Goal: Transaction & Acquisition: Purchase product/service

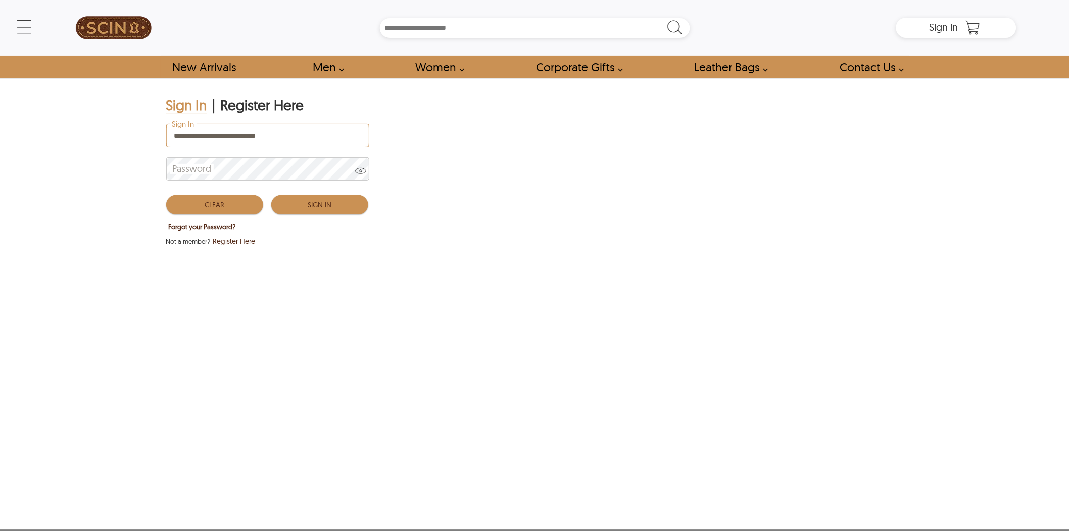
click at [315, 200] on button "Sign In" at bounding box center [319, 204] width 97 height 19
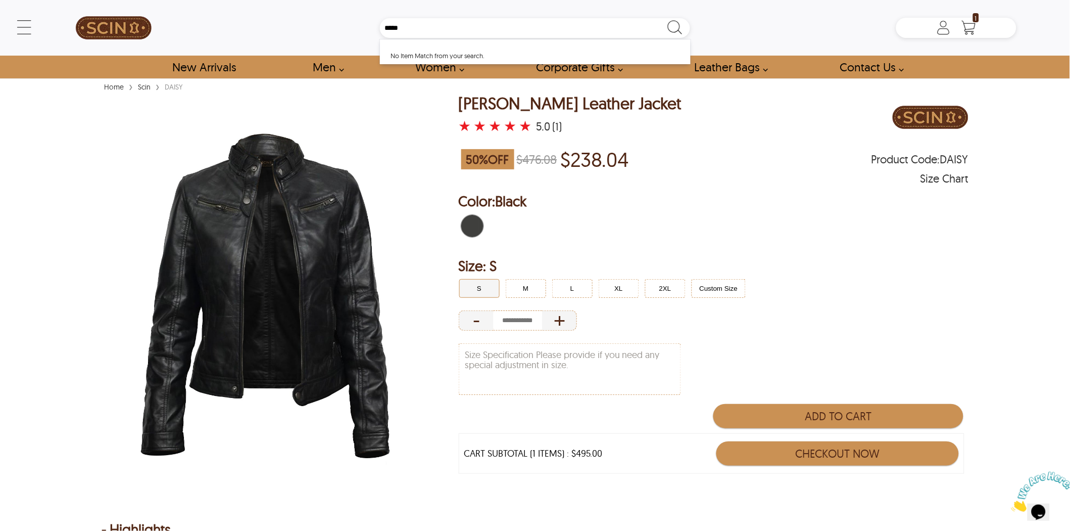
click at [576, 104] on div "[PERSON_NAME] Leather Jacket" at bounding box center [570, 104] width 223 height 18
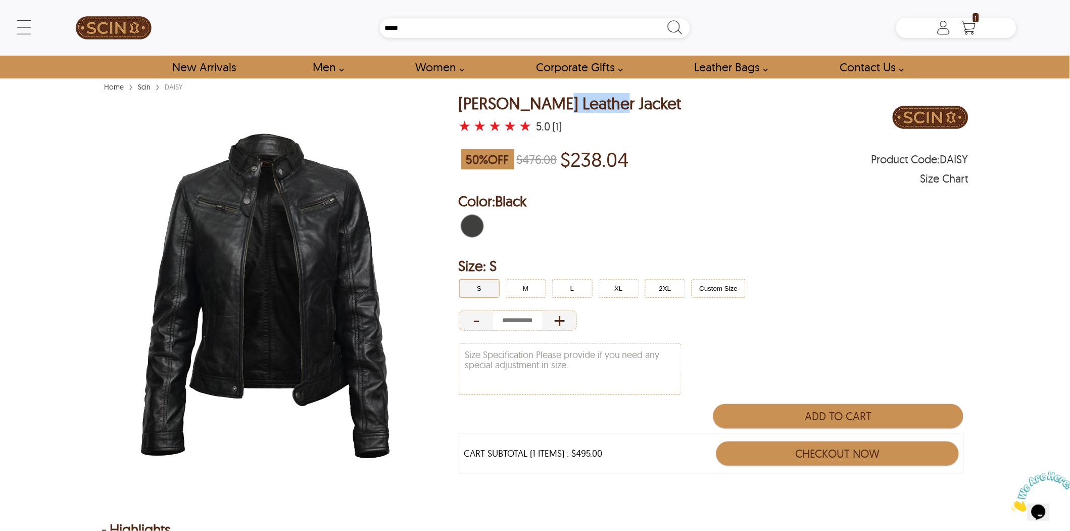
click at [576, 104] on div "[PERSON_NAME] Leather Jacket" at bounding box center [570, 104] width 223 height 18
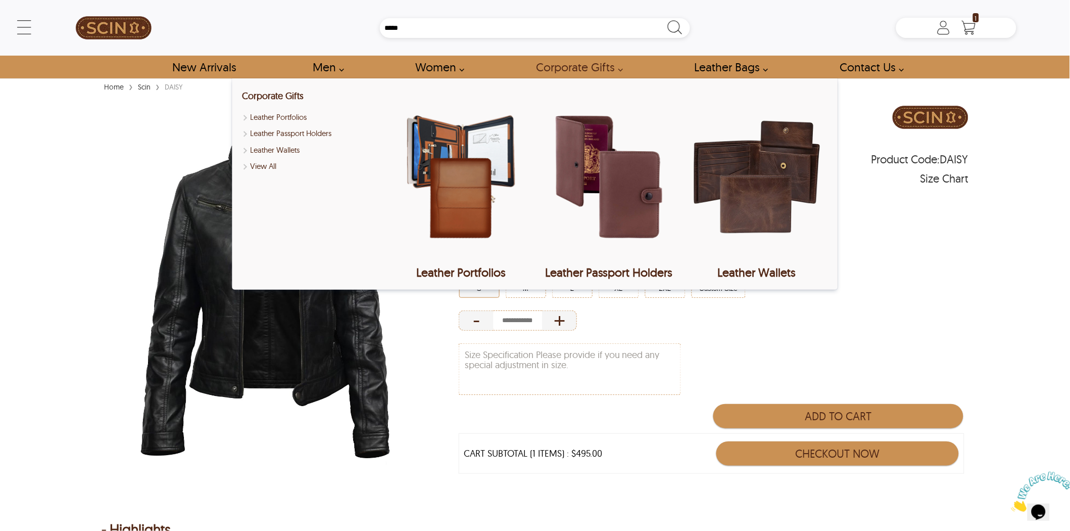
copy div "[PERSON_NAME] Leather Jacket"
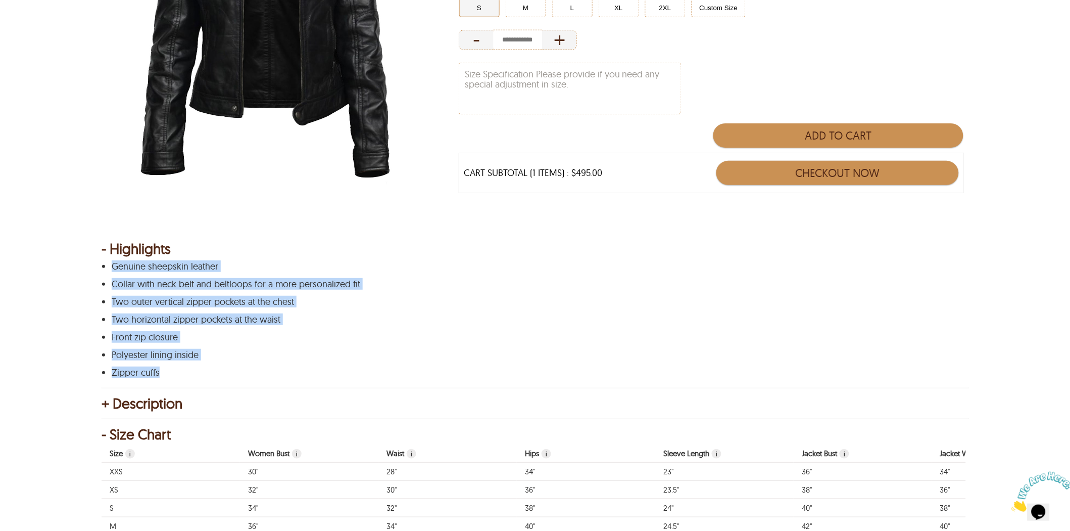
drag, startPoint x: 174, startPoint y: 371, endPoint x: 107, endPoint y: 270, distance: 121.7
click at [107, 270] on div "Genuine sheepskin leather Collar with neck belt and beltloops for a more person…" at bounding box center [534, 319] width 865 height 116
copy div "Genuine sheepskin leather Collar with neck belt and beltloops for a more person…"
click at [539, 12] on button "M" at bounding box center [526, 7] width 40 height 19
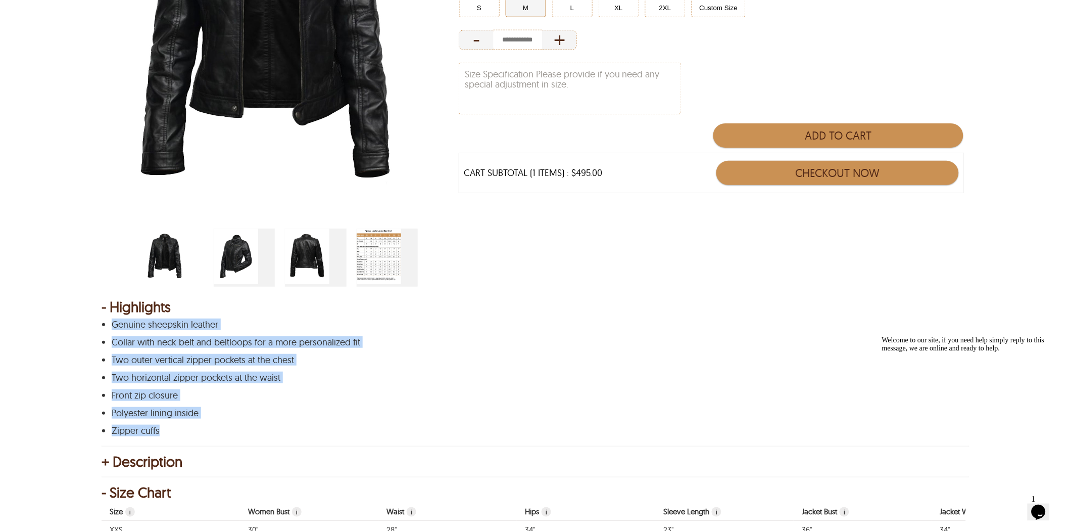
click at [461, 375] on p "Two horizontal zipper pockets at the waist" at bounding box center [534, 377] width 845 height 10
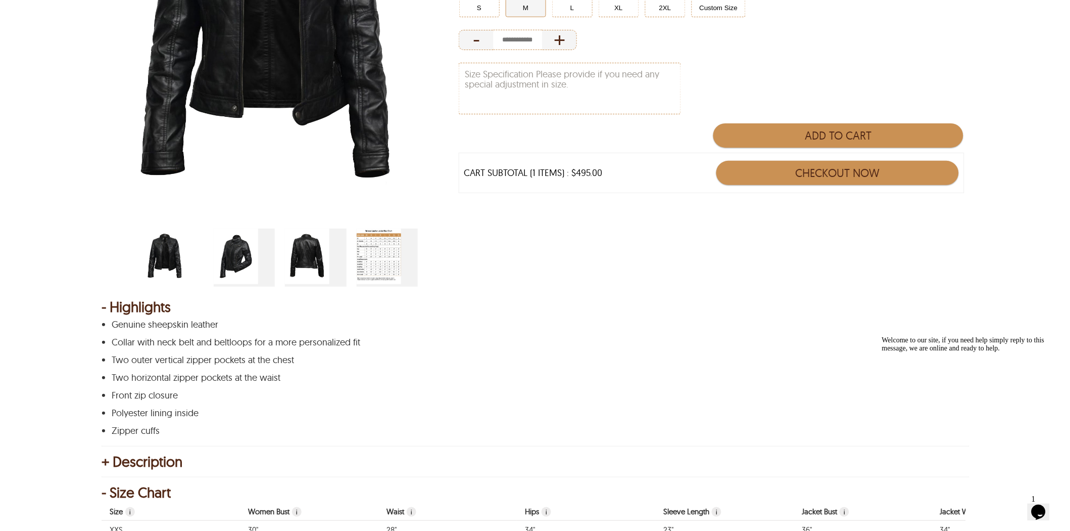
scroll to position [112, 0]
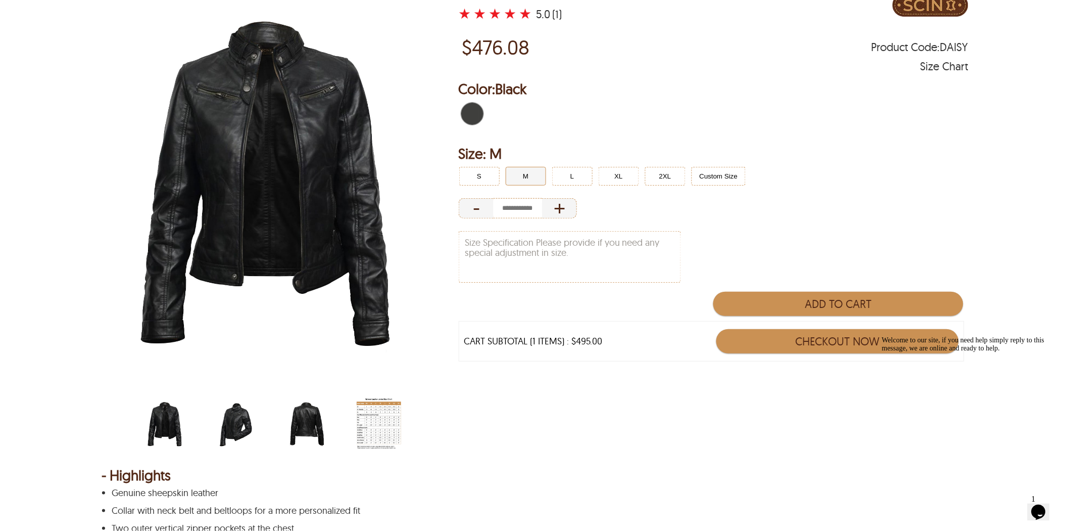
click at [233, 428] on img "belted-collar-womens-biker-jacket-side.jpg" at bounding box center [236, 425] width 44 height 56
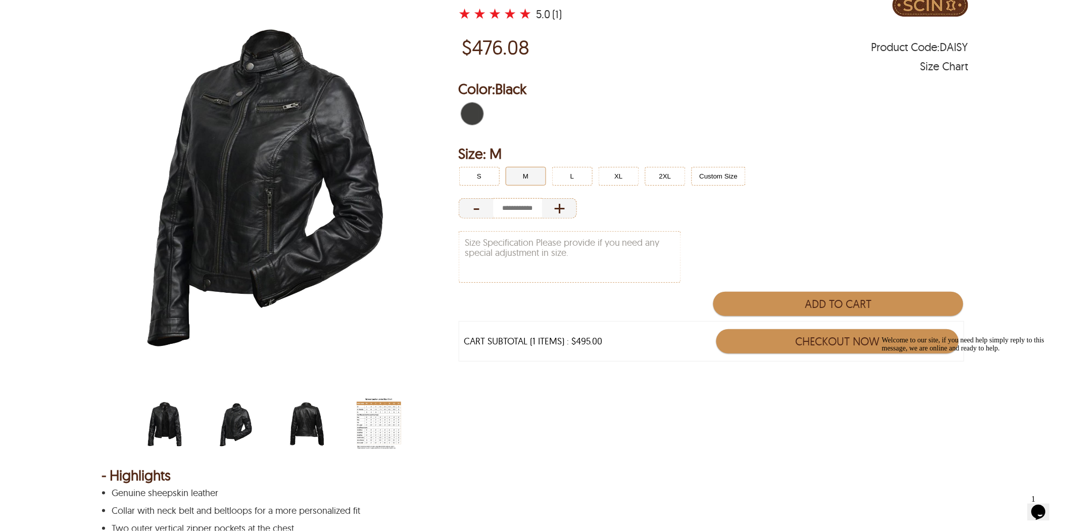
click at [306, 429] on img "belted-collar-womens-biker-jacket-back.jpg" at bounding box center [307, 425] width 44 height 56
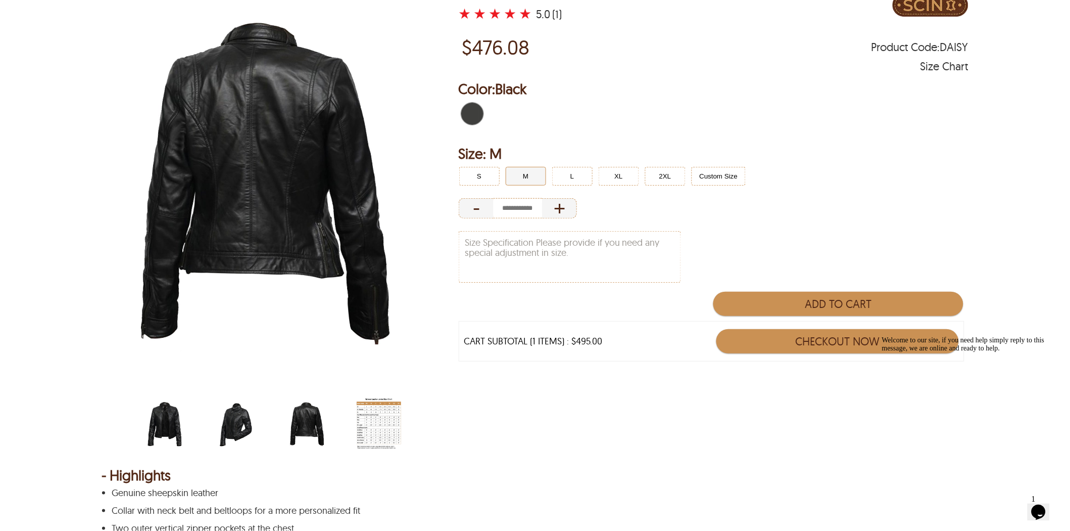
click at [371, 415] on img "women-leather-jacket-size-chart-min.jpg" at bounding box center [379, 425] width 44 height 56
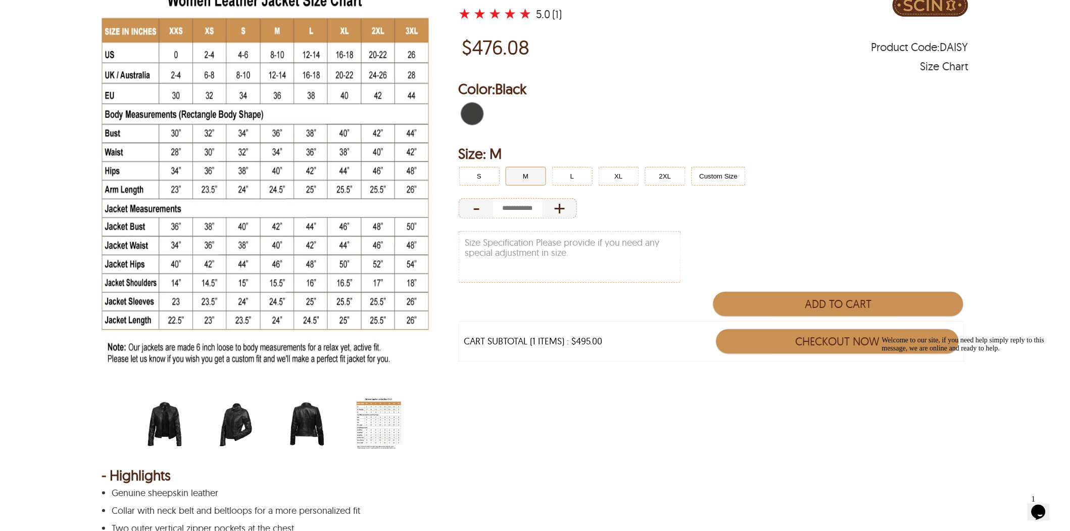
click at [486, 423] on div "[PERSON_NAME] Leather Jacket ★ ★ ★ ★ ★ 5.0 (1) $476.08 Product Code : DAISY Siz…" at bounding box center [714, 221] width 510 height 478
click at [450, 505] on p "Collar with neck belt and beltloops for a more personalized fit" at bounding box center [534, 510] width 845 height 10
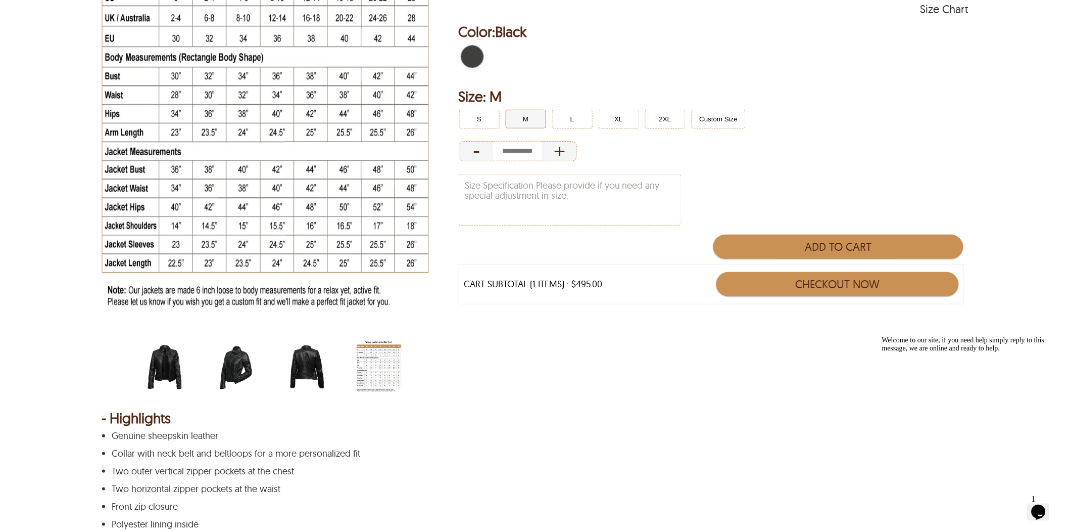
scroll to position [224, 0]
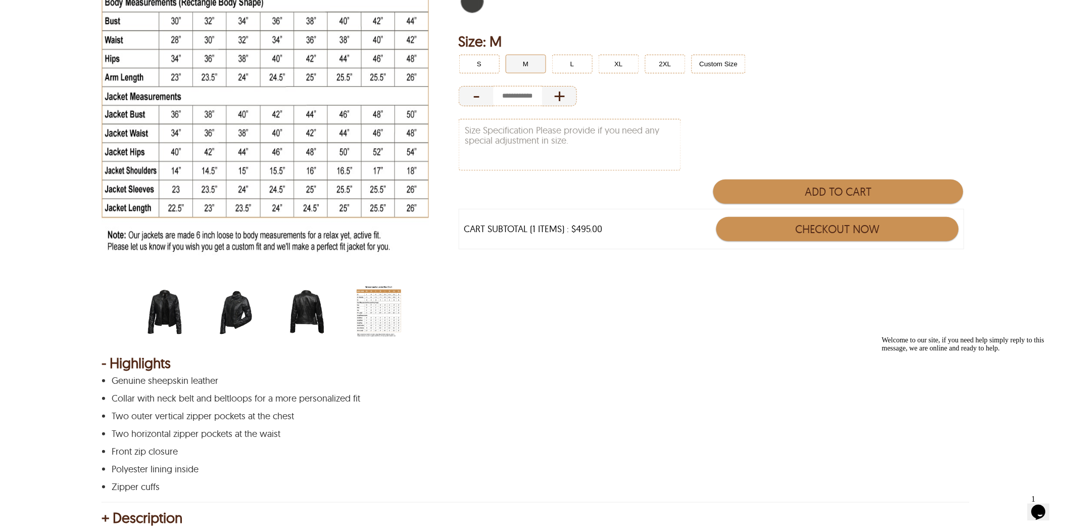
click at [464, 484] on p "Zipper cuffs" at bounding box center [534, 487] width 845 height 10
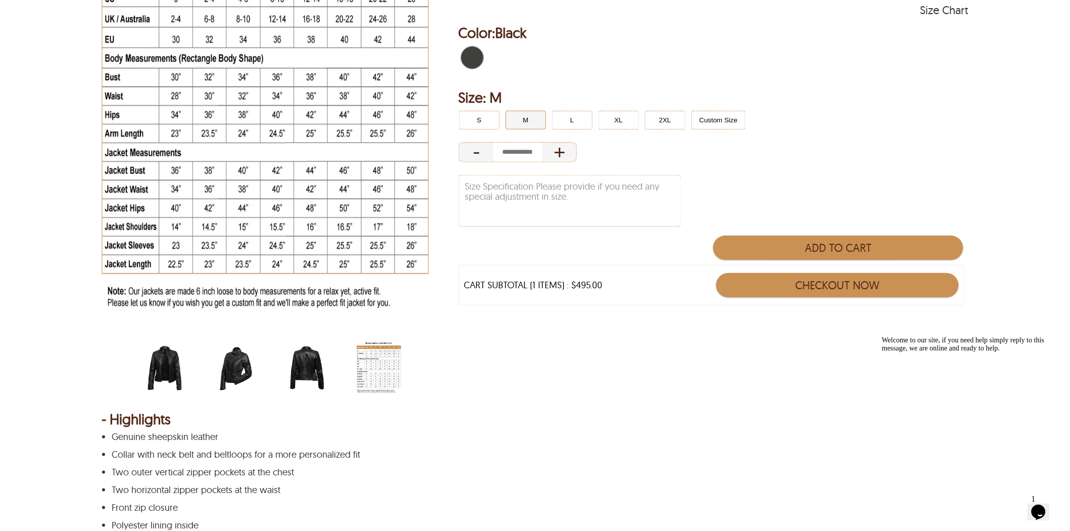
click at [166, 365] on img "belted-collar-womens-biker-jacket.jpg" at bounding box center [165, 369] width 44 height 56
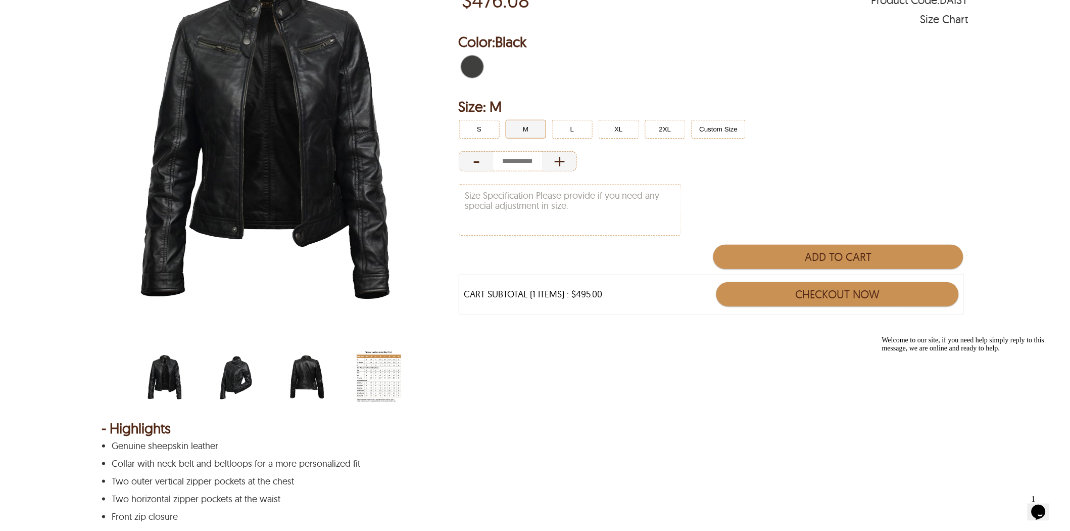
scroll to position [0, 0]
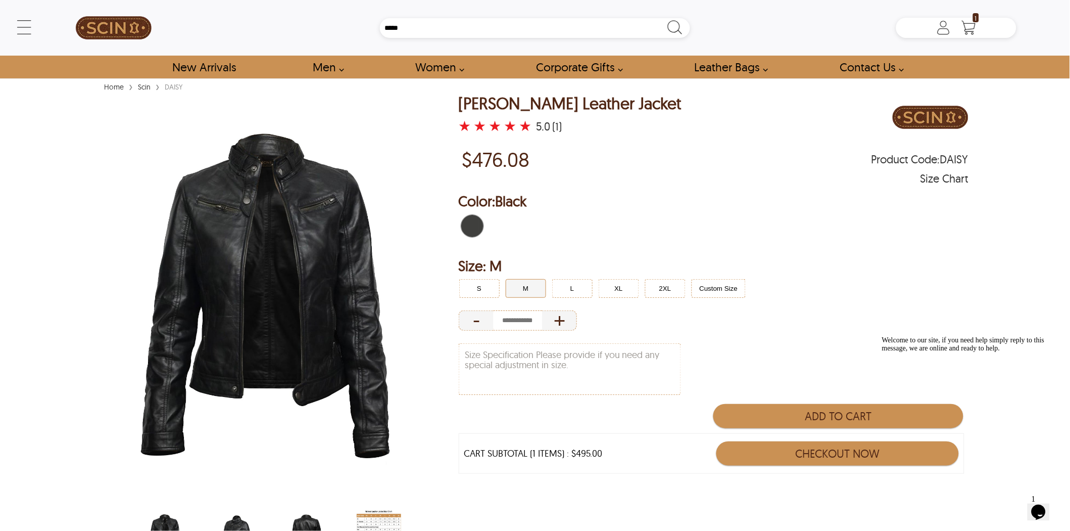
click at [914, 261] on h2 "Size: M" at bounding box center [714, 266] width 510 height 20
